Goal: Information Seeking & Learning: Stay updated

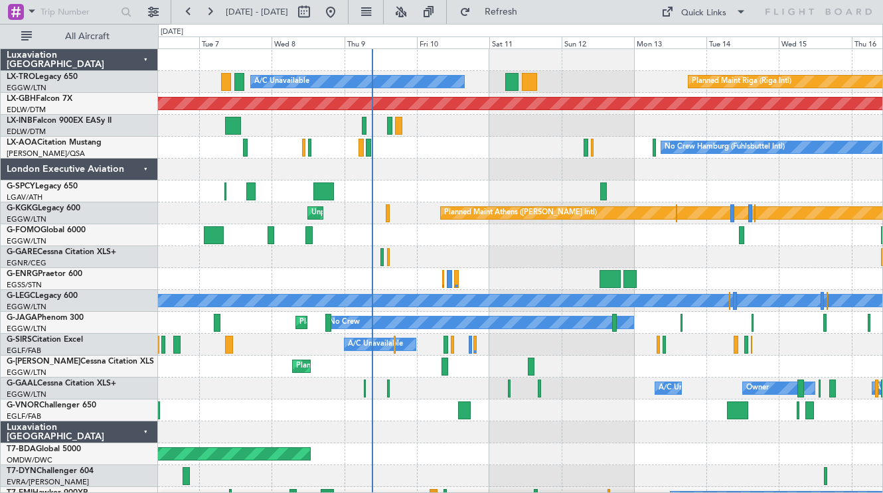
click at [433, 156] on div "No Crew Hamburg (Fuhlsbuttel Intl) No Crew" at bounding box center [520, 148] width 724 height 22
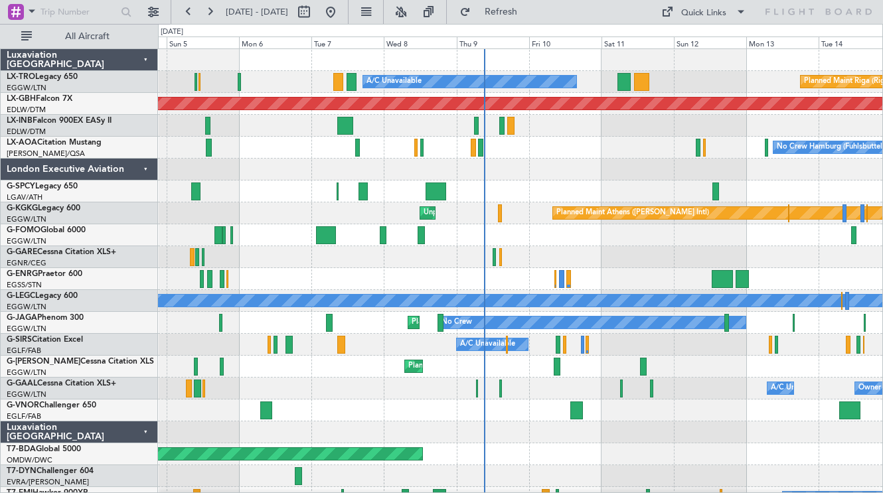
click at [501, 240] on div at bounding box center [520, 235] width 724 height 22
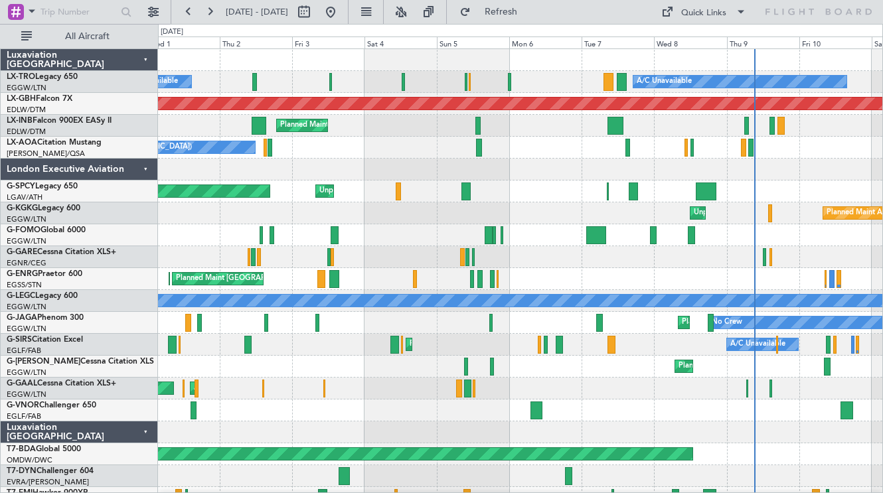
click at [576, 211] on div "Planned Maint Athens ([PERSON_NAME] Intl) Unplanned Maint [GEOGRAPHIC_DATA] (At…" at bounding box center [520, 213] width 724 height 22
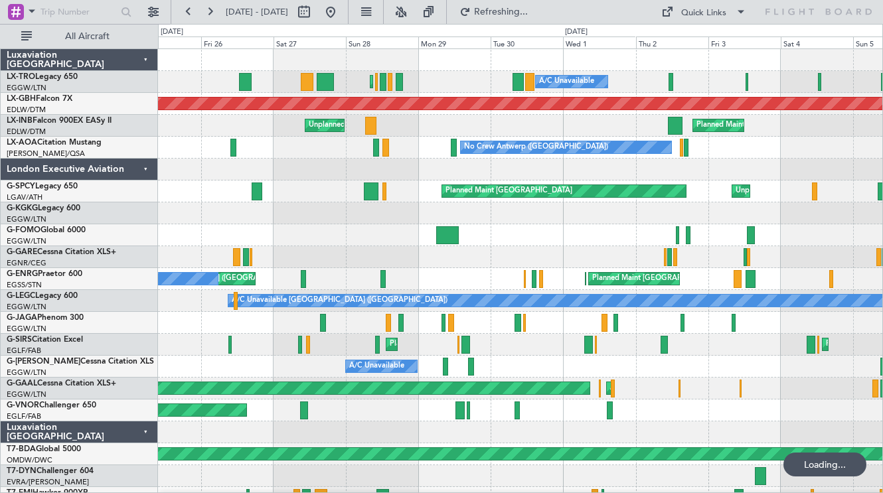
click at [852, 203] on div at bounding box center [520, 213] width 724 height 22
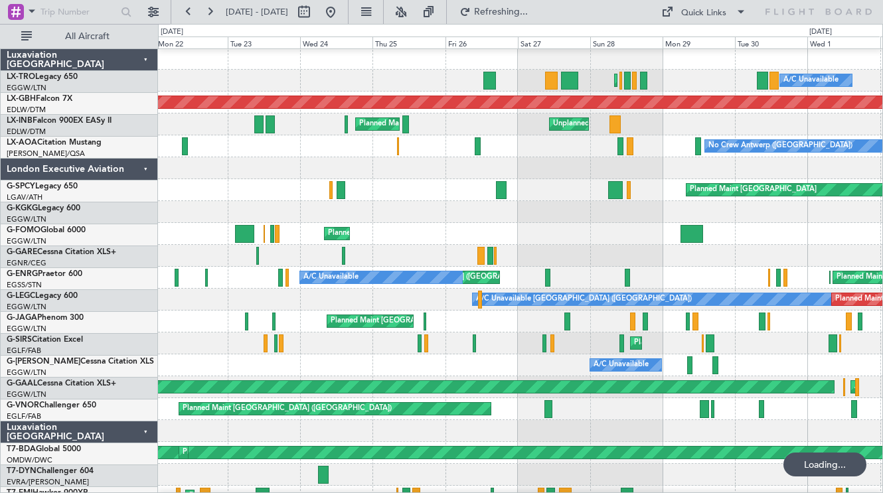
click at [114, 191] on div "Planned Maint [GEOGRAPHIC_DATA] ([GEOGRAPHIC_DATA]) A/C Unavailable Planned Mai…" at bounding box center [441, 258] width 883 height 469
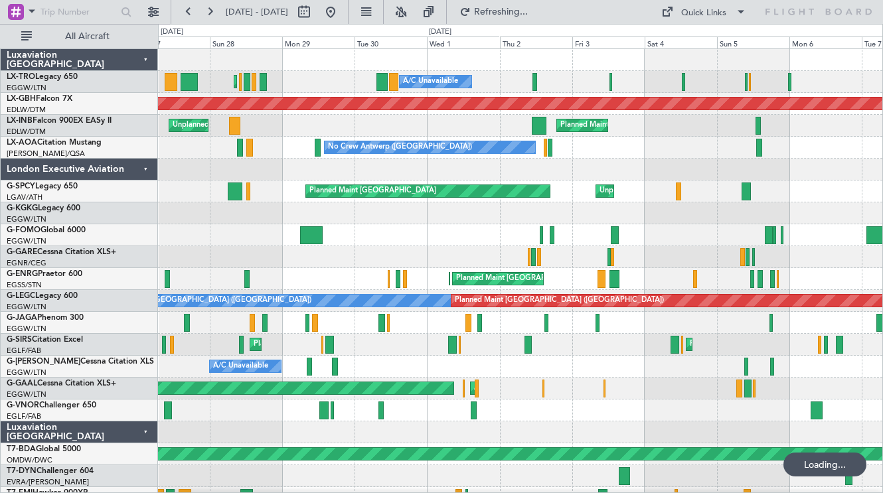
click at [367, 199] on div "Planned Maint [GEOGRAPHIC_DATA] Unplanned Maint [GEOGRAPHIC_DATA]" at bounding box center [520, 192] width 724 height 22
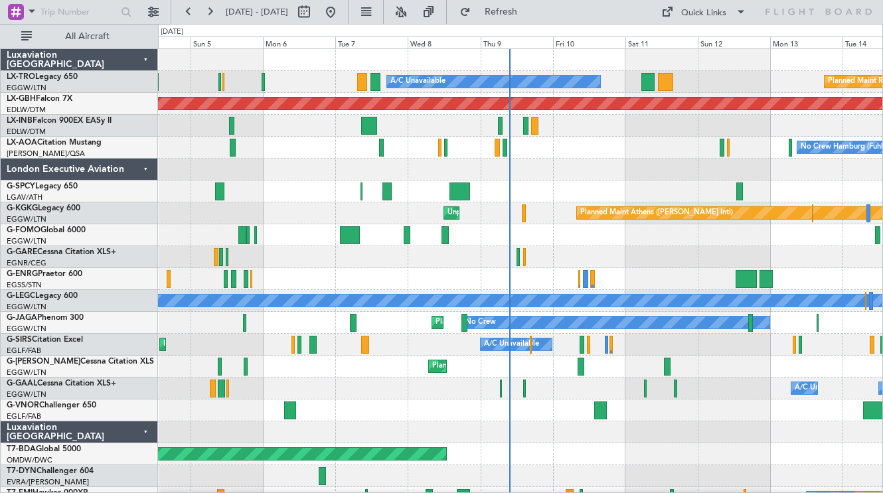
click at [603, 145] on div "No Crew Hamburg (Fuhlsbuttel Intl) No Crew [GEOGRAPHIC_DATA] ([GEOGRAPHIC_DATA])" at bounding box center [520, 148] width 724 height 22
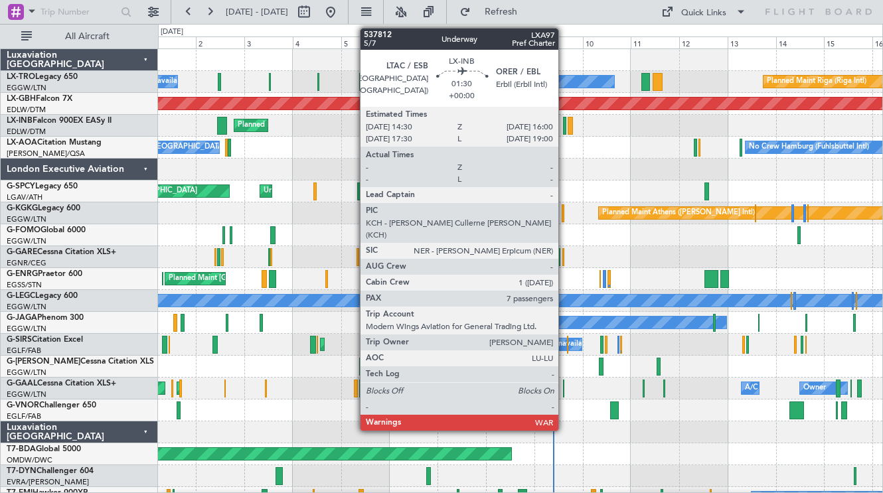
click at [564, 127] on div at bounding box center [564, 126] width 3 height 18
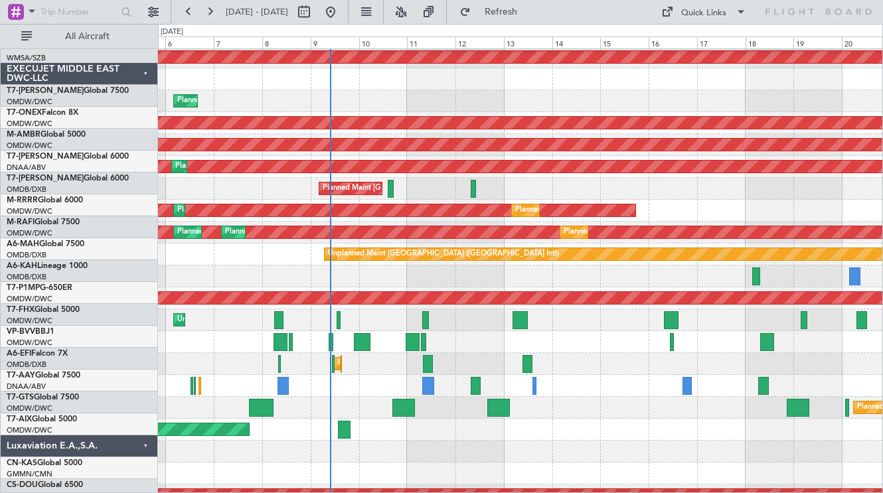
scroll to position [726, 0]
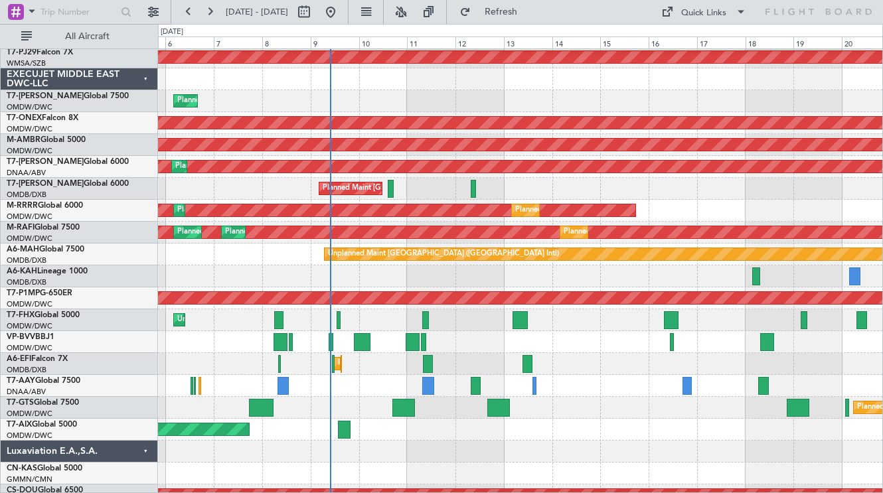
click at [582, 325] on div "Unplanned Maint [GEOGRAPHIC_DATA] (Al Maktoum Intl) Planned Maint [GEOGRAPHIC_D…" at bounding box center [520, 320] width 724 height 22
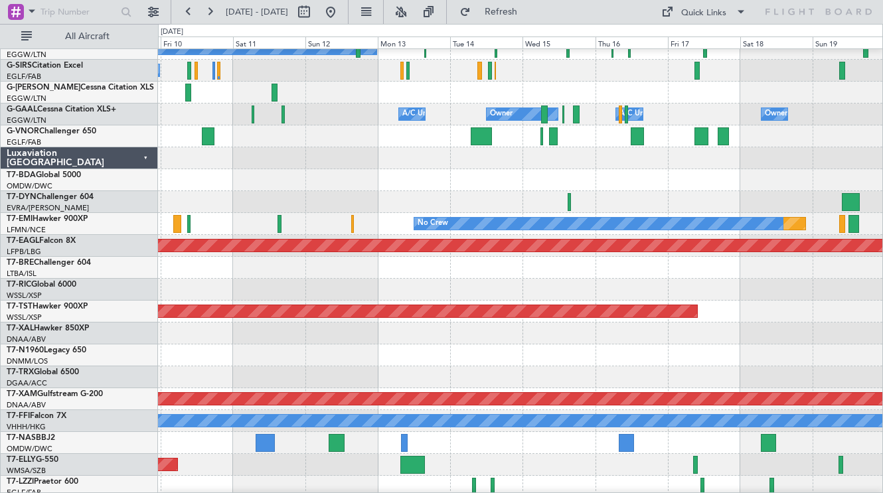
scroll to position [331, 0]
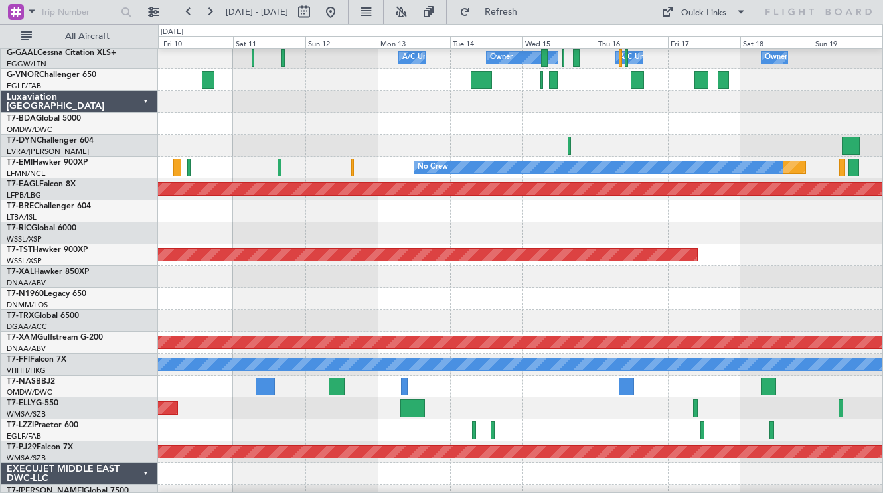
click at [149, 103] on div "Luxaviation [GEOGRAPHIC_DATA]" at bounding box center [79, 102] width 157 height 22
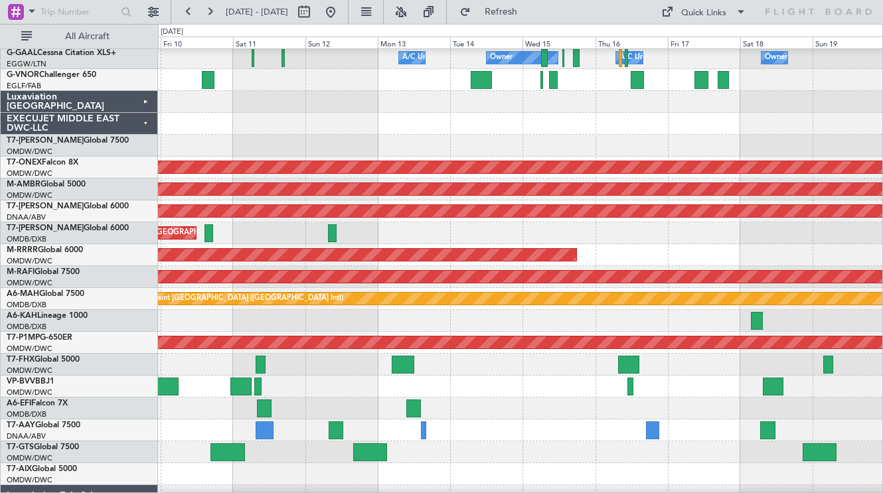
click at [150, 120] on div "EXECUJET MIDDLE EAST DWC-LLC" at bounding box center [79, 124] width 157 height 22
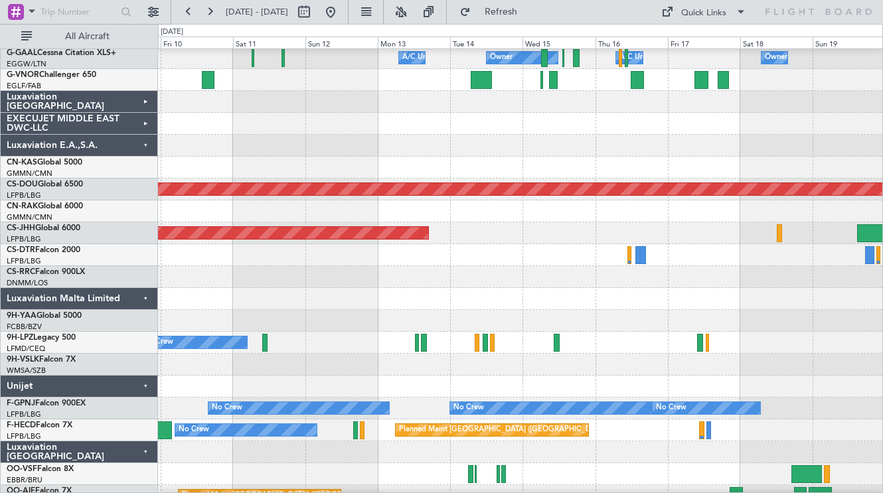
click at [148, 144] on div "Luxaviation E.A.,S.A." at bounding box center [79, 146] width 157 height 22
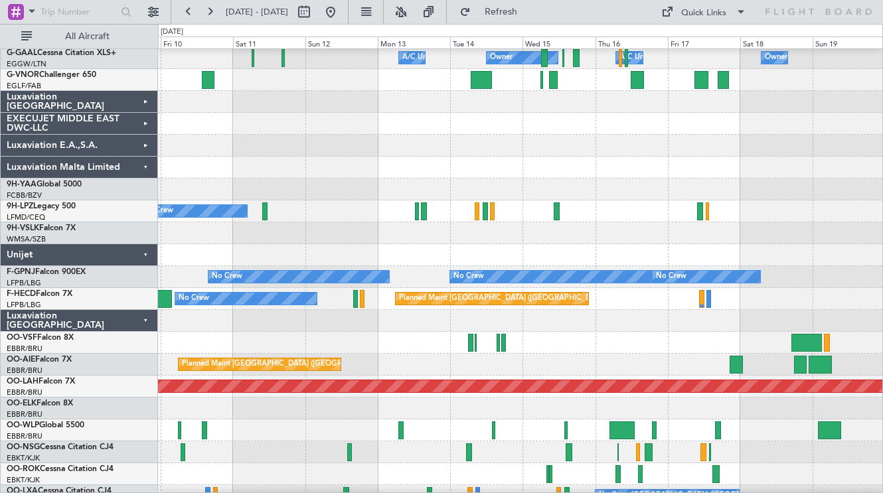
click at [147, 165] on div "Luxaviation Malta Limited" at bounding box center [79, 168] width 157 height 22
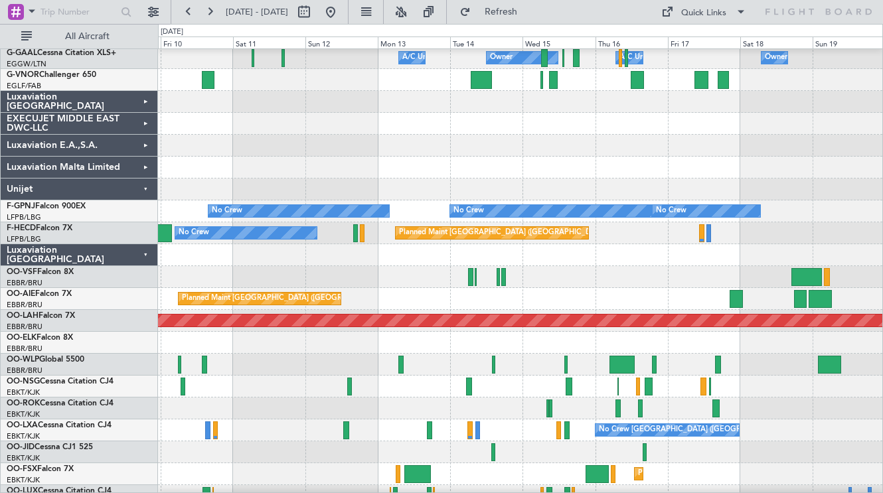
click at [149, 253] on div "Luxaviation [GEOGRAPHIC_DATA]" at bounding box center [79, 255] width 157 height 22
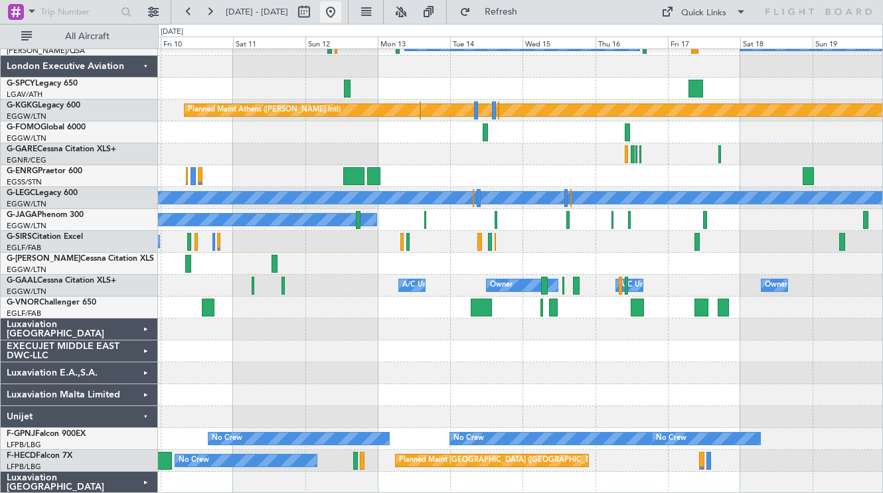
click at [341, 9] on button at bounding box center [330, 11] width 21 height 21
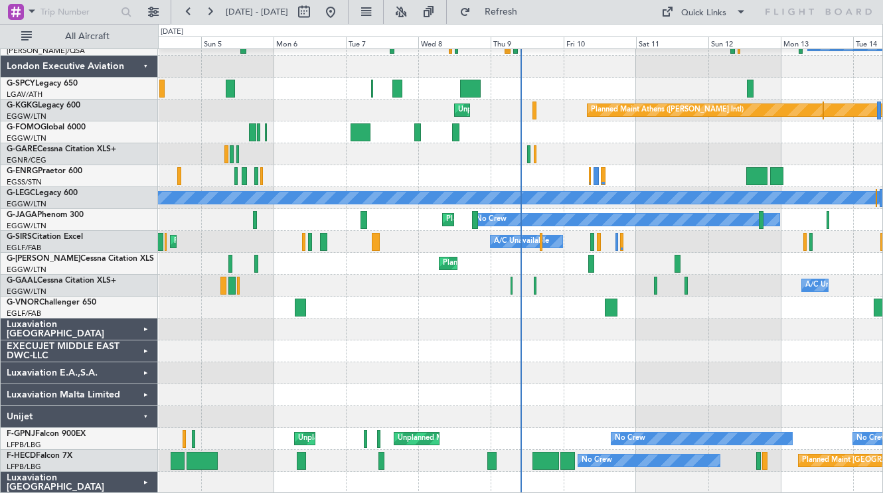
click at [140, 67] on div "London Executive Aviation" at bounding box center [79, 67] width 157 height 22
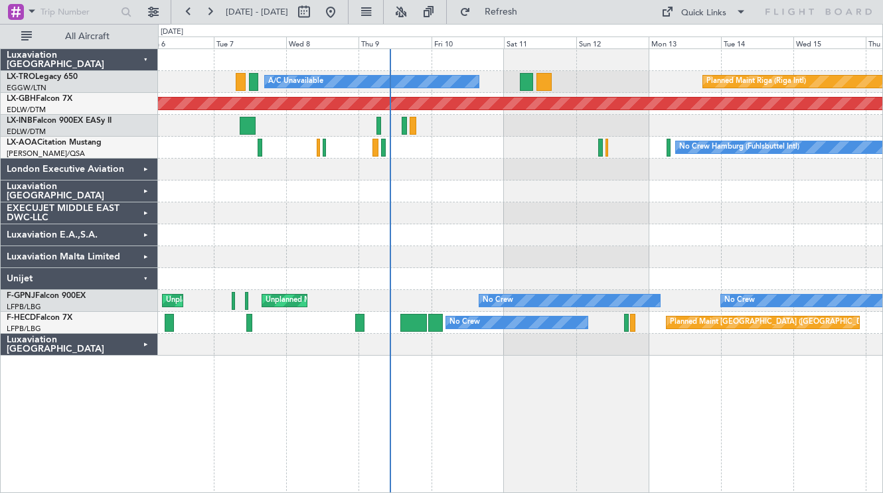
click at [534, 248] on div at bounding box center [520, 257] width 724 height 22
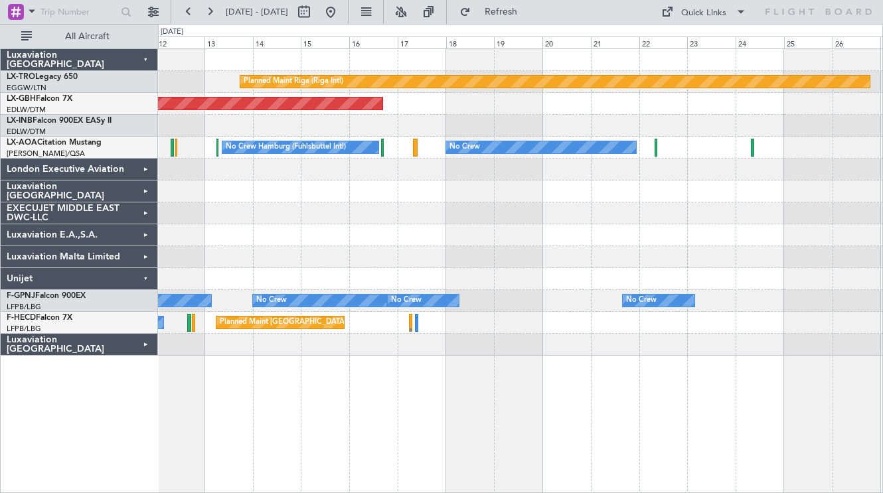
click at [384, 366] on div "Planned Maint Riga (Riga Intl) A/C Unavailable Planned Maint Nurnberg No Crew H…" at bounding box center [520, 270] width 725 height 445
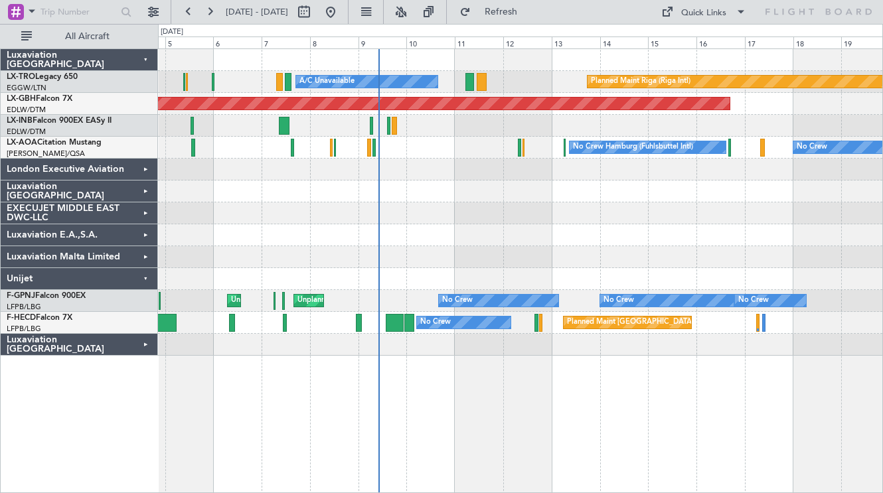
click at [609, 404] on div "Planned Maint Riga (Riga Intl) A/C Unavailable A/C Unavailable Planned Maint Nu…" at bounding box center [520, 270] width 725 height 445
